Goal: Find specific page/section: Find specific page/section

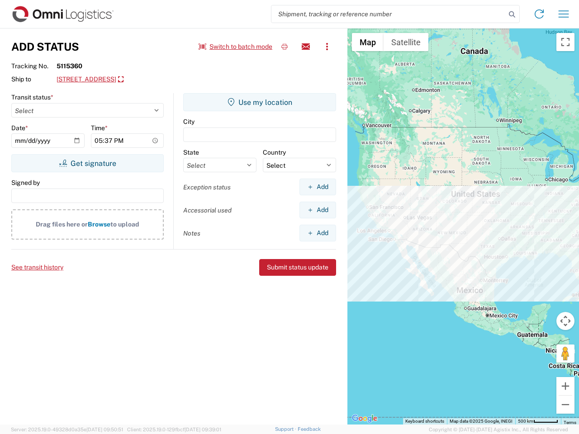
click at [388, 14] on input "search" at bounding box center [388, 13] width 234 height 17
click at [512, 14] on icon at bounding box center [512, 14] width 13 height 13
click at [539, 14] on icon at bounding box center [539, 14] width 14 height 14
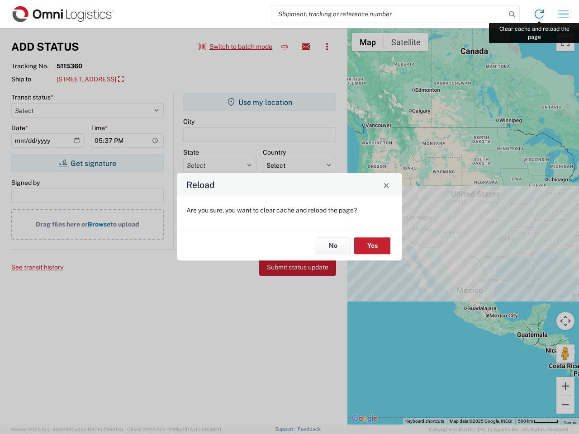
click at [563, 14] on div "Reload Are you sure, you want to clear cache and reload the page? No Yes" at bounding box center [289, 217] width 579 height 434
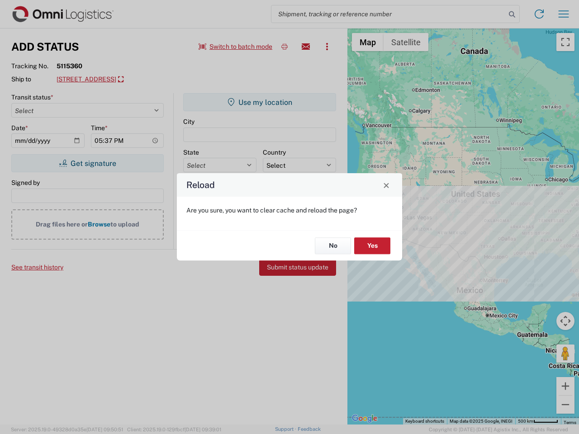
click at [236, 47] on div "Reload Are you sure, you want to clear cache and reload the page? No Yes" at bounding box center [289, 217] width 579 height 434
click at [284, 47] on div "Reload Are you sure, you want to clear cache and reload the page? No Yes" at bounding box center [289, 217] width 579 height 434
click at [306, 47] on div "Reload Are you sure, you want to clear cache and reload the page? No Yes" at bounding box center [289, 217] width 579 height 434
click at [327, 47] on div "Reload Are you sure, you want to clear cache and reload the page? No Yes" at bounding box center [289, 217] width 579 height 434
click at [138, 80] on div "Reload Are you sure, you want to clear cache and reload the page? No Yes" at bounding box center [289, 217] width 579 height 434
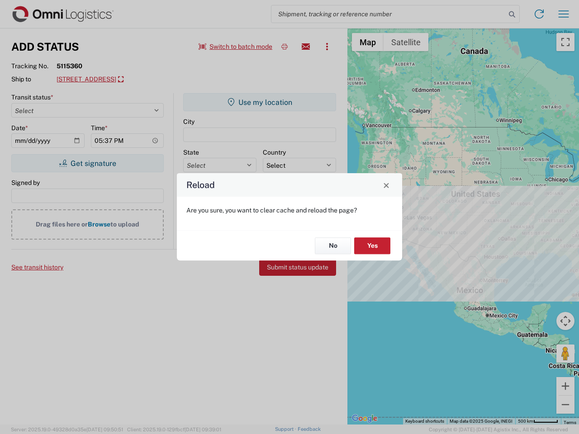
click at [87, 163] on div "Reload Are you sure, you want to clear cache and reload the page? No Yes" at bounding box center [289, 217] width 579 height 434
